Goal: Task Accomplishment & Management: Complete application form

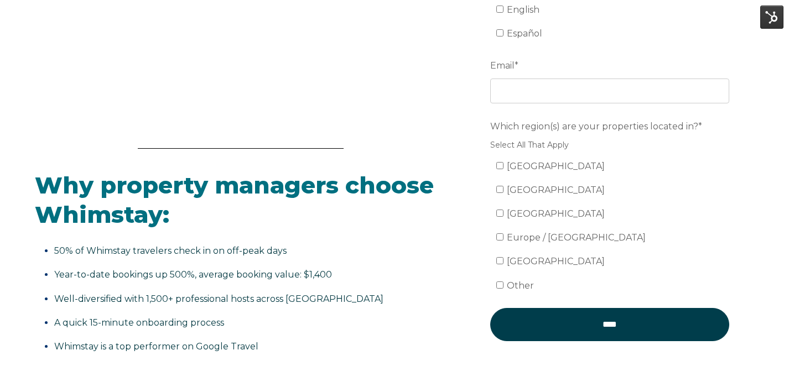
scroll to position [265, 0]
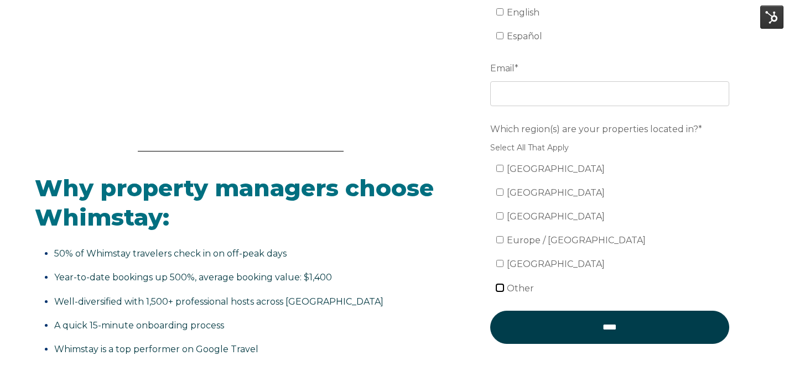
click at [500, 289] on input "Other" at bounding box center [499, 287] width 7 height 7
checkbox input "true"
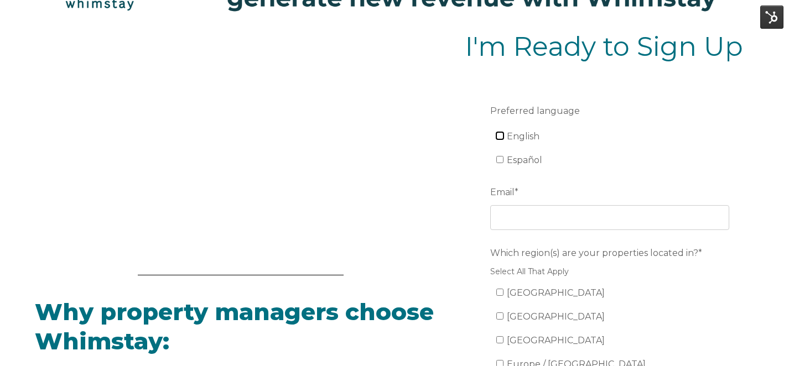
click at [502, 139] on input "English" at bounding box center [499, 135] width 7 height 7
checkbox input "true"
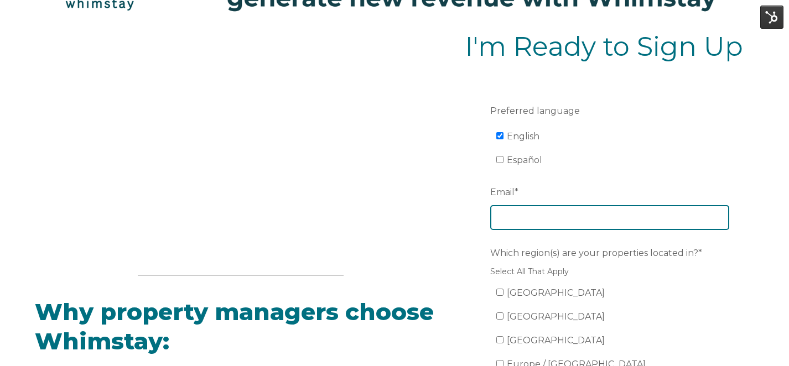
click at [520, 213] on input "Email *" at bounding box center [609, 217] width 239 height 24
paste input "[EMAIL_ADDRESS][DOMAIN_NAME]"
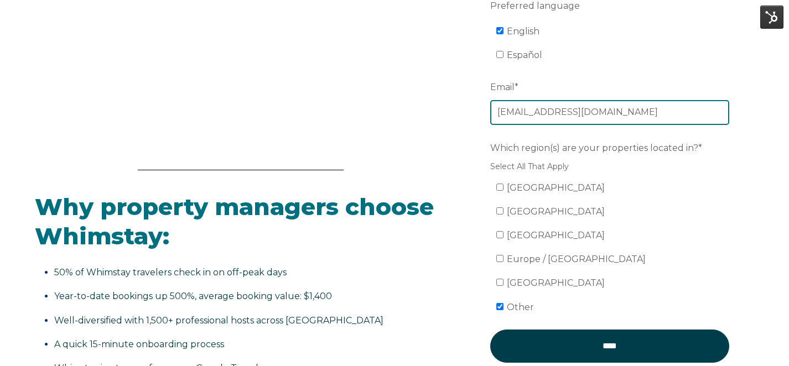
scroll to position [258, 0]
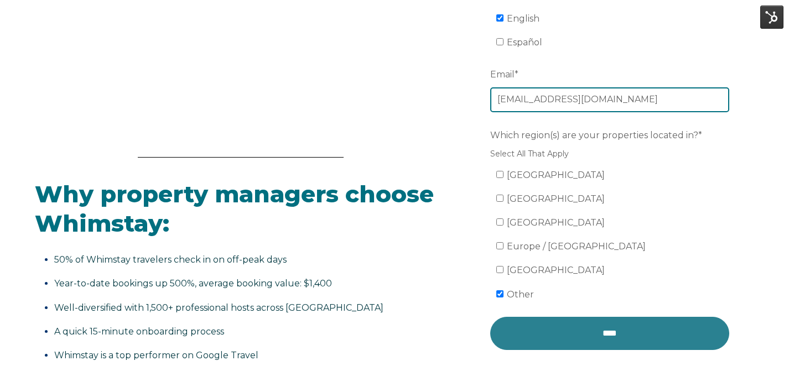
type input "[EMAIL_ADDRESS][DOMAIN_NAME]"
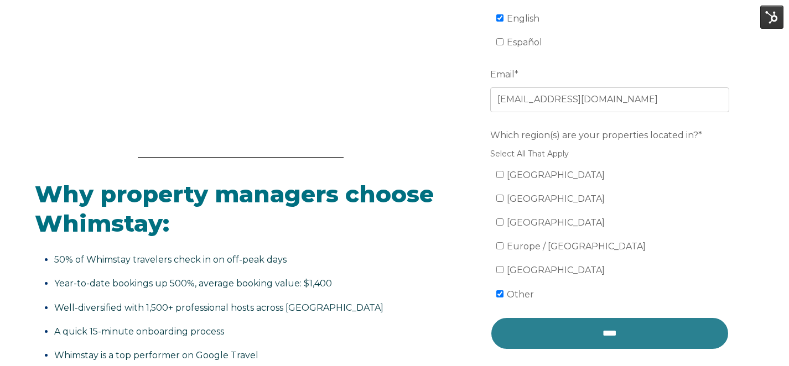
click at [633, 332] on input "****" at bounding box center [609, 333] width 239 height 33
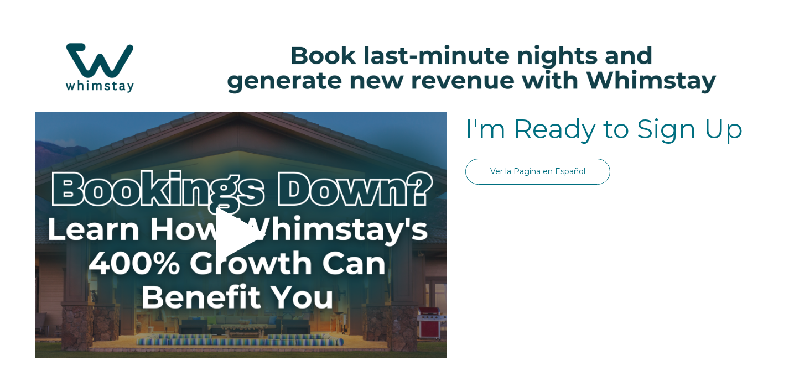
select select "US"
select select "Standard"
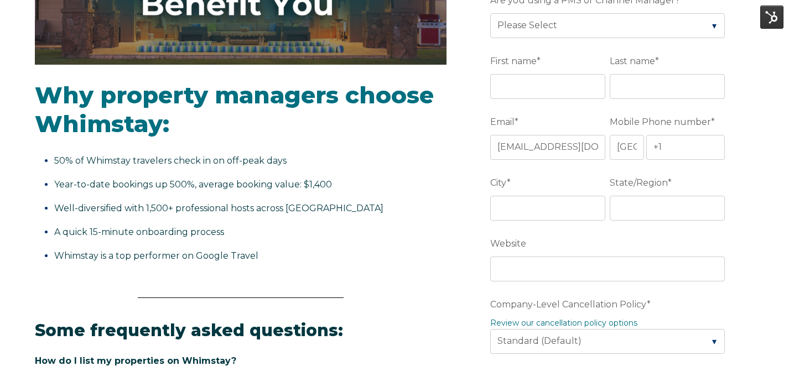
scroll to position [297, 0]
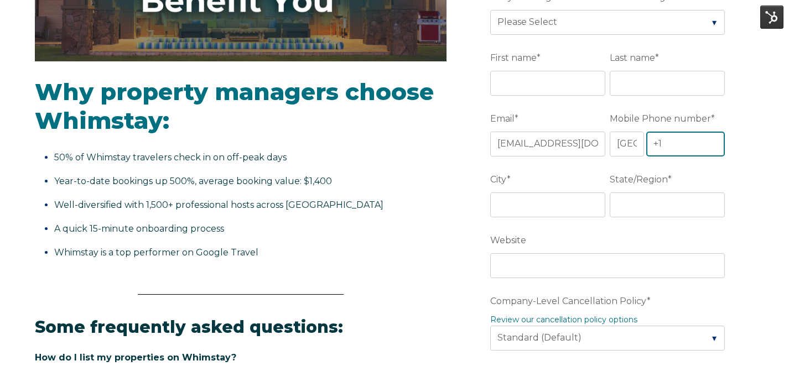
click at [675, 144] on input "+1" at bounding box center [685, 144] width 79 height 24
click at [634, 148] on select "* [GEOGRAPHIC_DATA] (‫[GEOGRAPHIC_DATA]‬‎) [GEOGRAPHIC_DATA] ([GEOGRAPHIC_DATA]…" at bounding box center [627, 144] width 34 height 24
